Goal: Navigation & Orientation: Find specific page/section

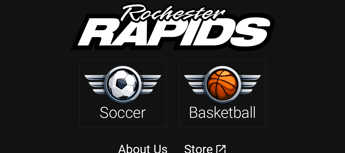
scroll to position [18, 0]
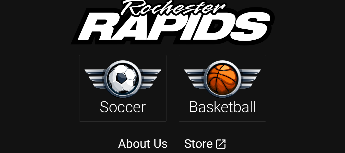
click at [108, 87] on img at bounding box center [122, 79] width 77 height 38
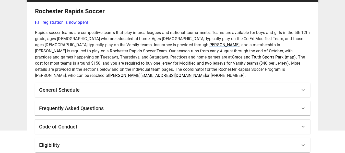
scroll to position [23, 0]
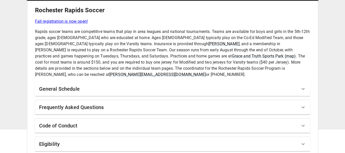
click at [63, 85] on h6 "General Schedule" at bounding box center [59, 89] width 41 height 8
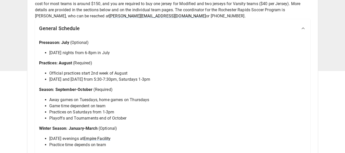
scroll to position [0, 0]
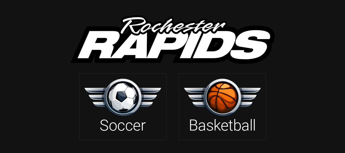
scroll to position [18, 0]
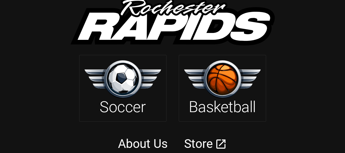
click at [240, 88] on img at bounding box center [222, 79] width 77 height 38
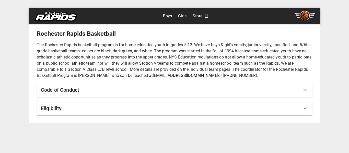
click at [247, 109] on div "Eligibility" at bounding box center [171, 108] width 261 height 8
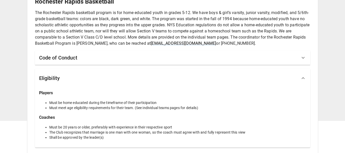
scroll to position [35, 0]
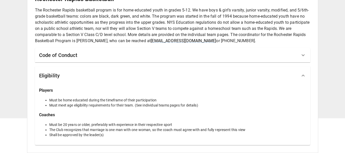
click at [197, 57] on div "Code of Conduct" at bounding box center [169, 55] width 261 height 8
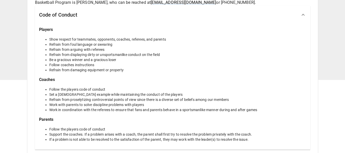
scroll to position [0, 0]
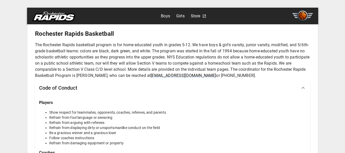
click at [201, 15] on div "Store" at bounding box center [199, 16] width 16 height 10
click at [204, 16] on icon at bounding box center [204, 16] width 3 height 3
